Goal: Navigation & Orientation: Find specific page/section

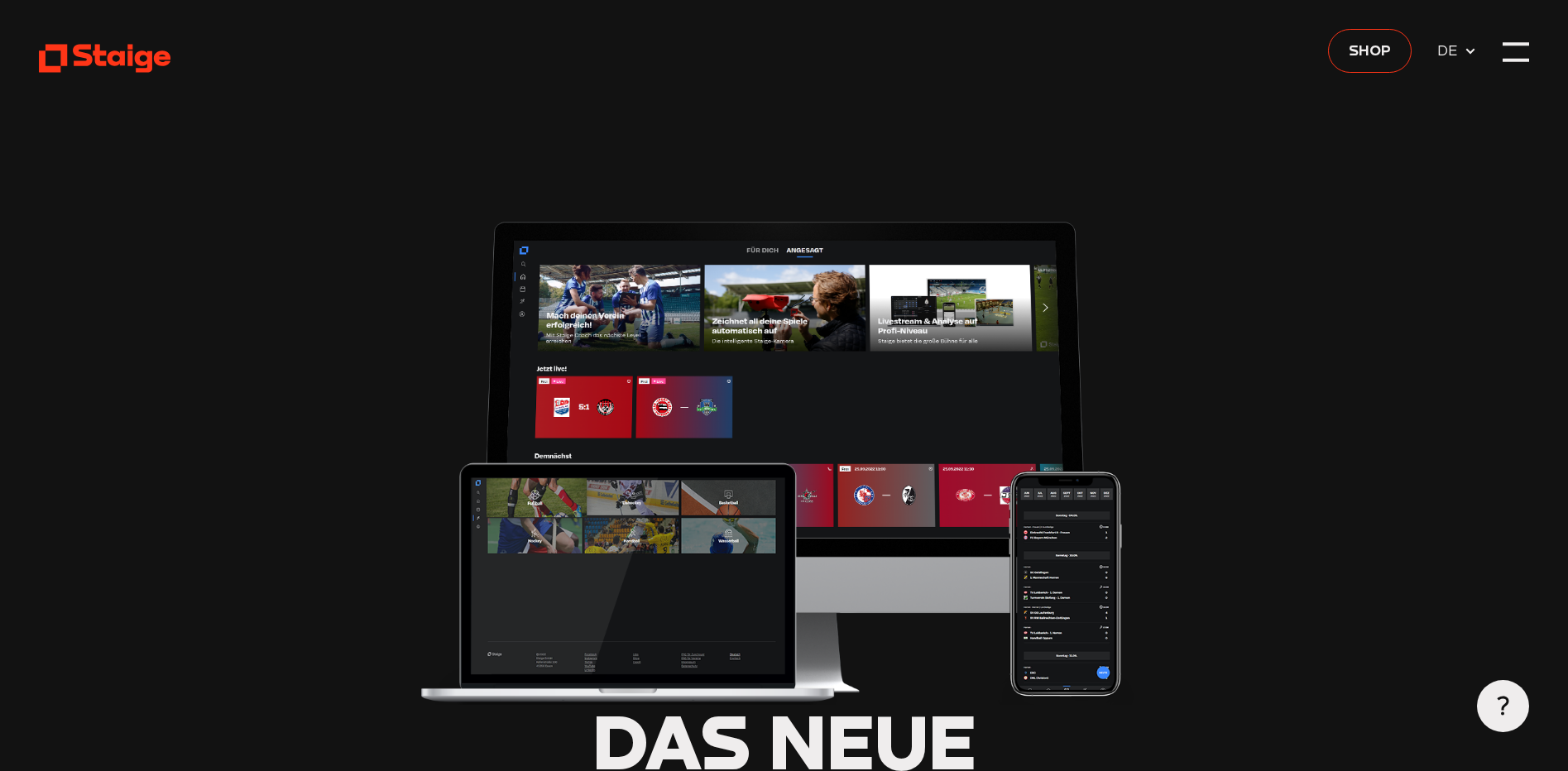
type input "0.8"
click at [1511, 51] on div at bounding box center [1515, 52] width 25 height 25
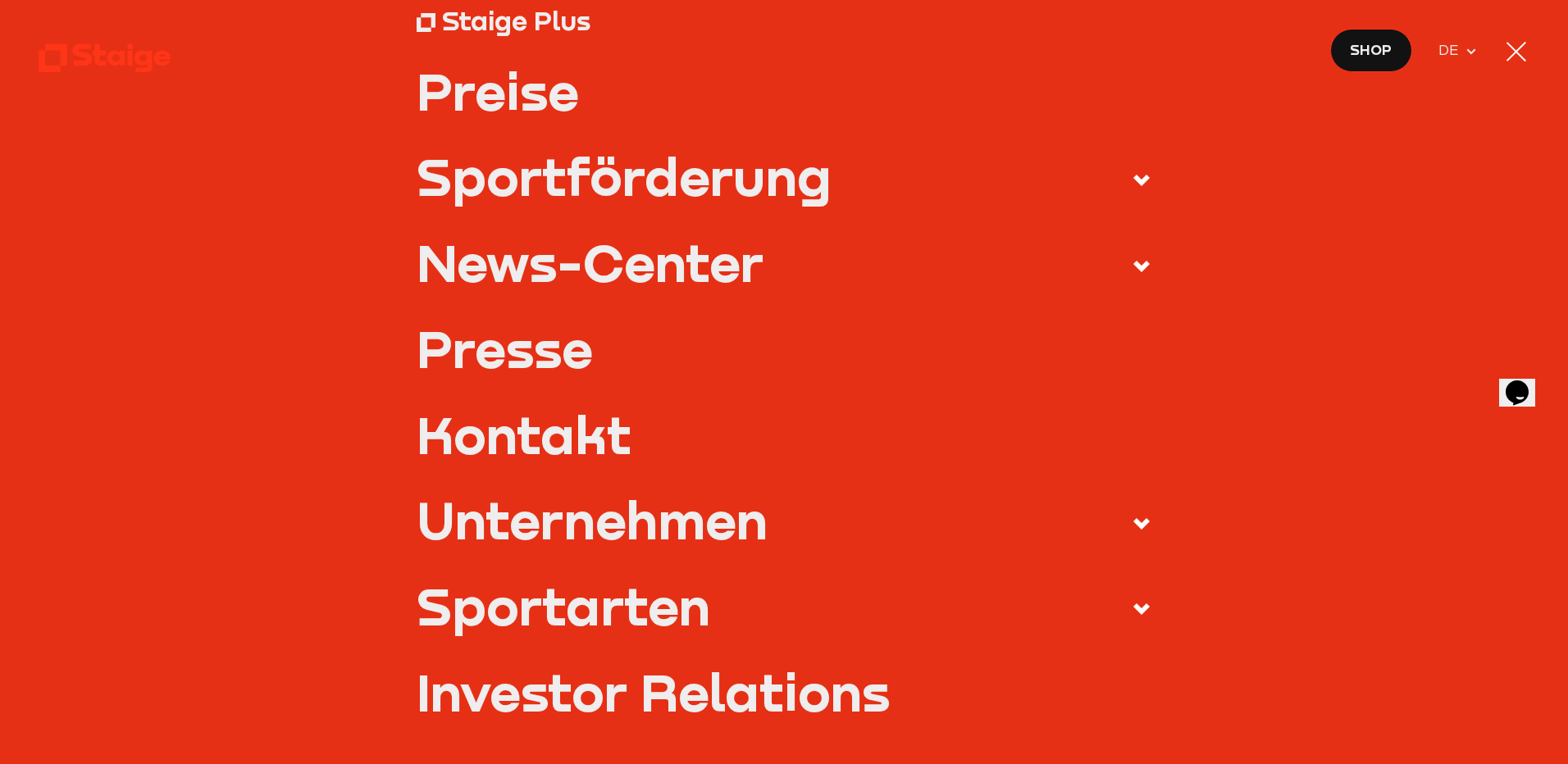
scroll to position [715, 0]
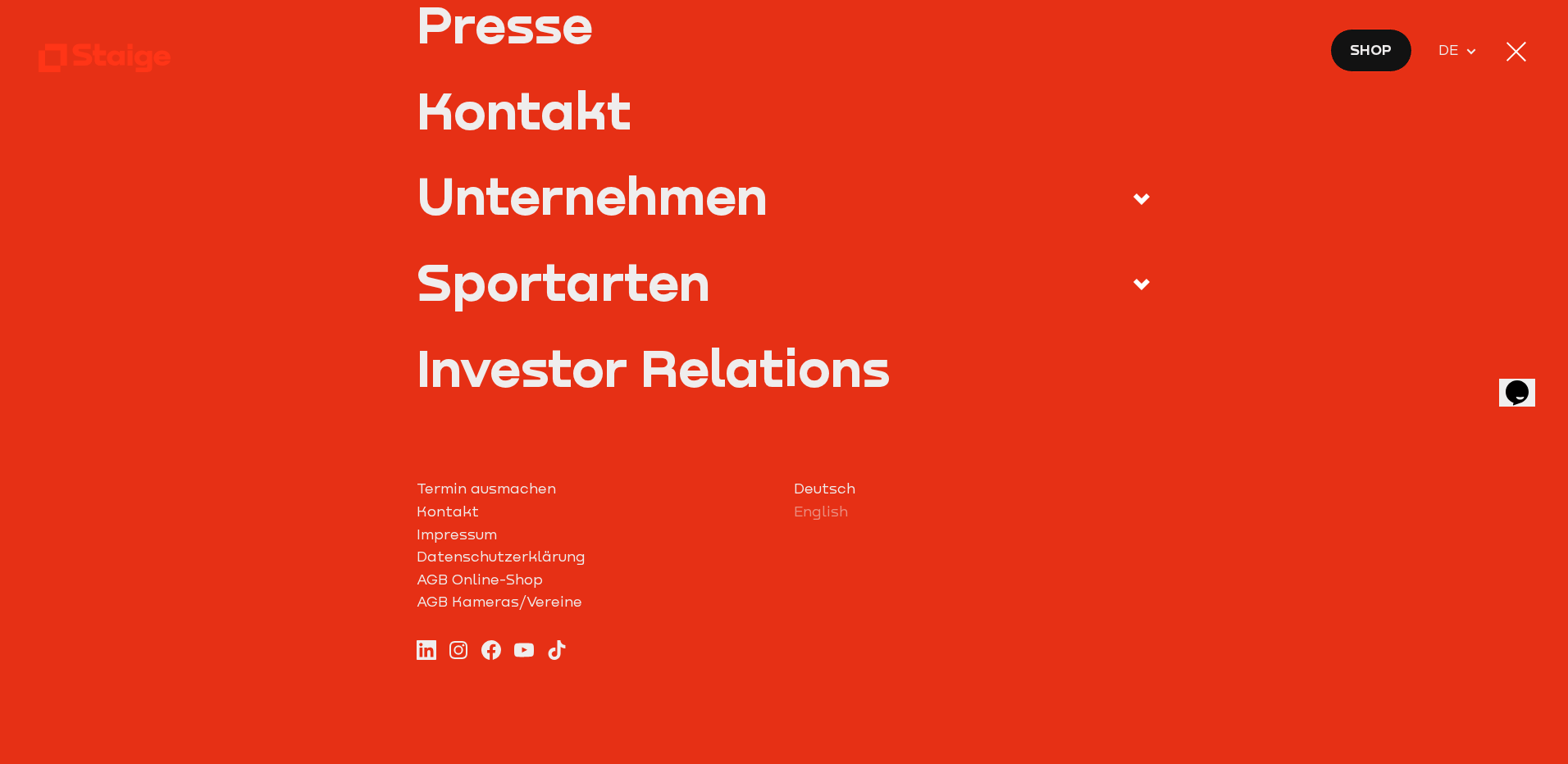
click at [1112, 276] on span at bounding box center [1129, 285] width 46 height 30
click at [0, 0] on input "Sportarten" at bounding box center [0, 0] width 0 height 0
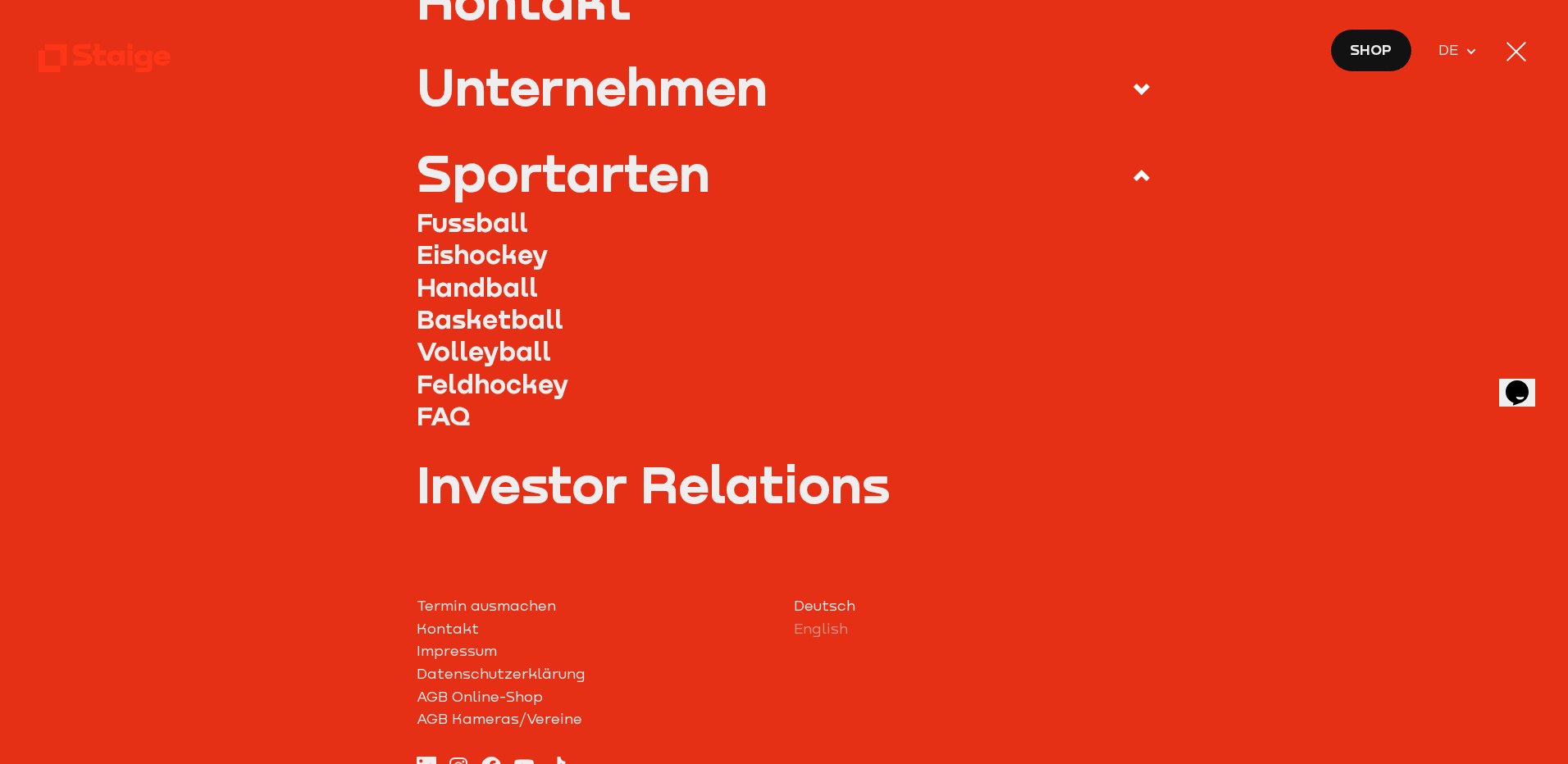
scroll to position [606, 0]
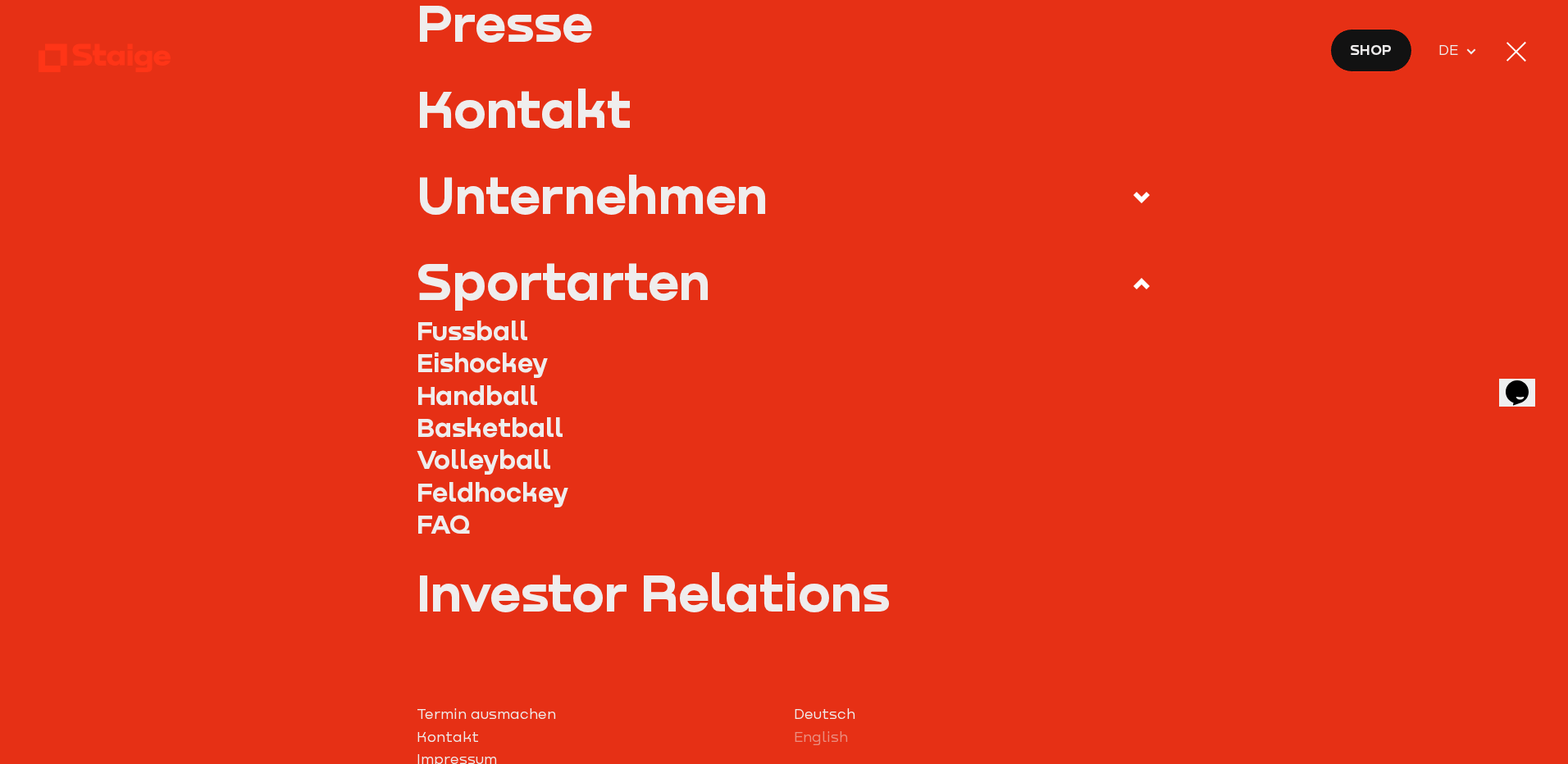
click at [505, 321] on link "Fussball" at bounding box center [784, 330] width 736 height 32
